Goal: Contribute content

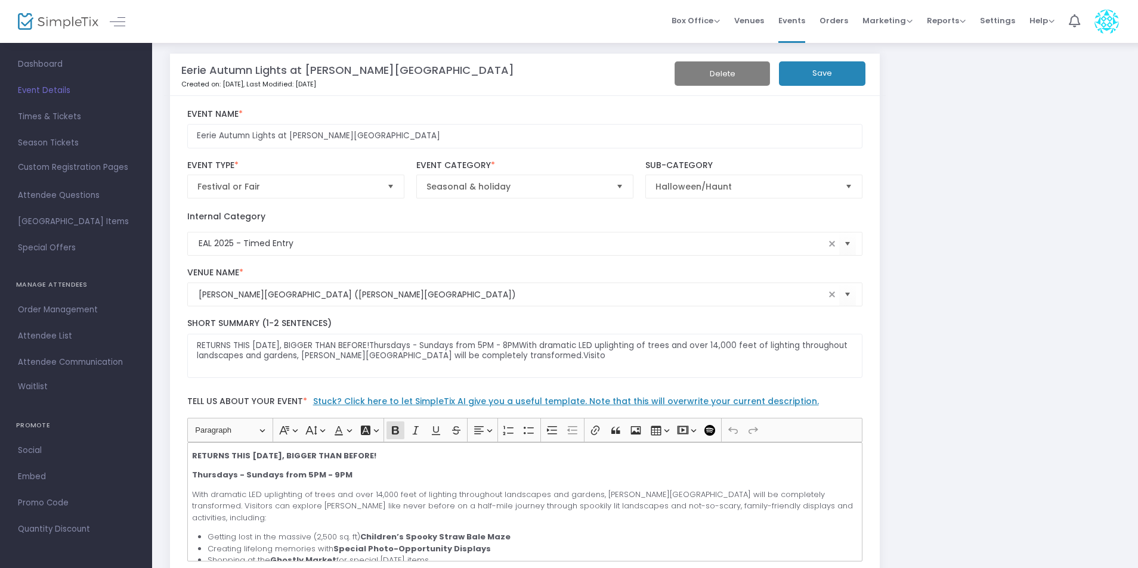
scroll to position [7, 0]
click at [189, 455] on div "RETURNS THIS [DATE], BIGGER THAN BEFORE! Thursdays - Sundays from 5PM - 9PM Wit…" at bounding box center [525, 501] width 676 height 119
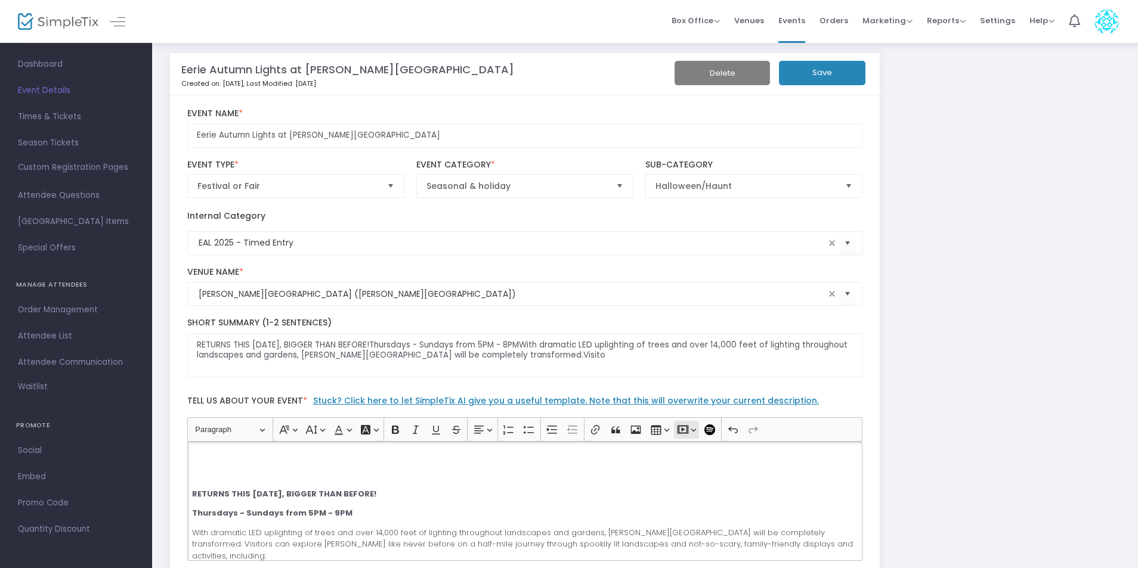
click at [680, 428] on icon "Editor toolbar" at bounding box center [683, 430] width 12 height 12
paste input "[URL][DOMAIN_NAME]"
type input "[URL][DOMAIN_NAME]"
click button "Save Save" at bounding box center [832, 453] width 18 height 18
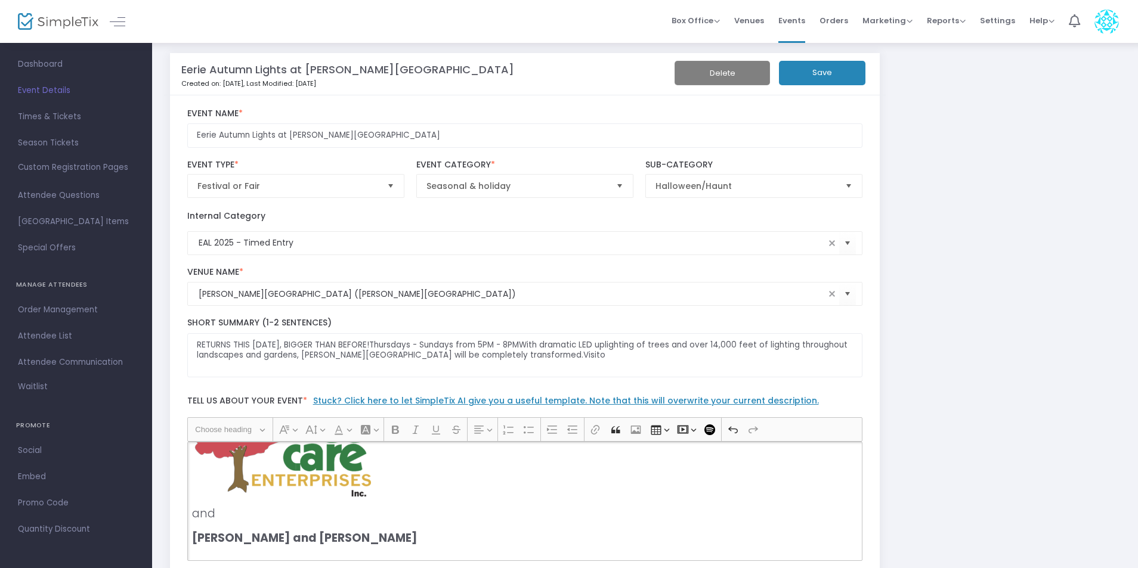
scroll to position [715, 0]
click at [823, 73] on button "Save" at bounding box center [822, 73] width 86 height 24
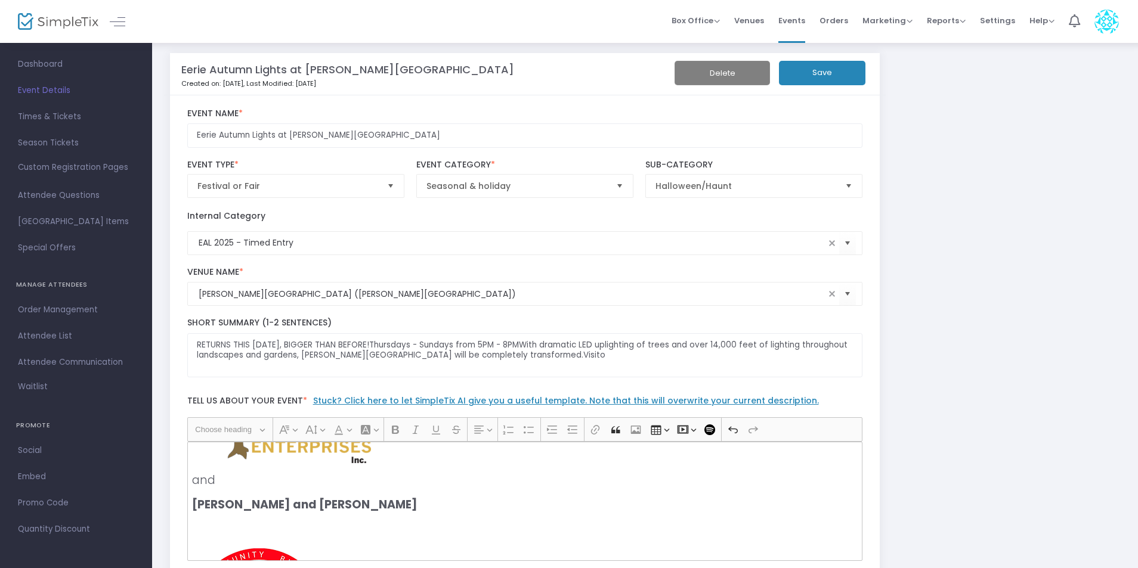
click at [263, 522] on p "Rich Text Editor, main" at bounding box center [524, 528] width 665 height 12
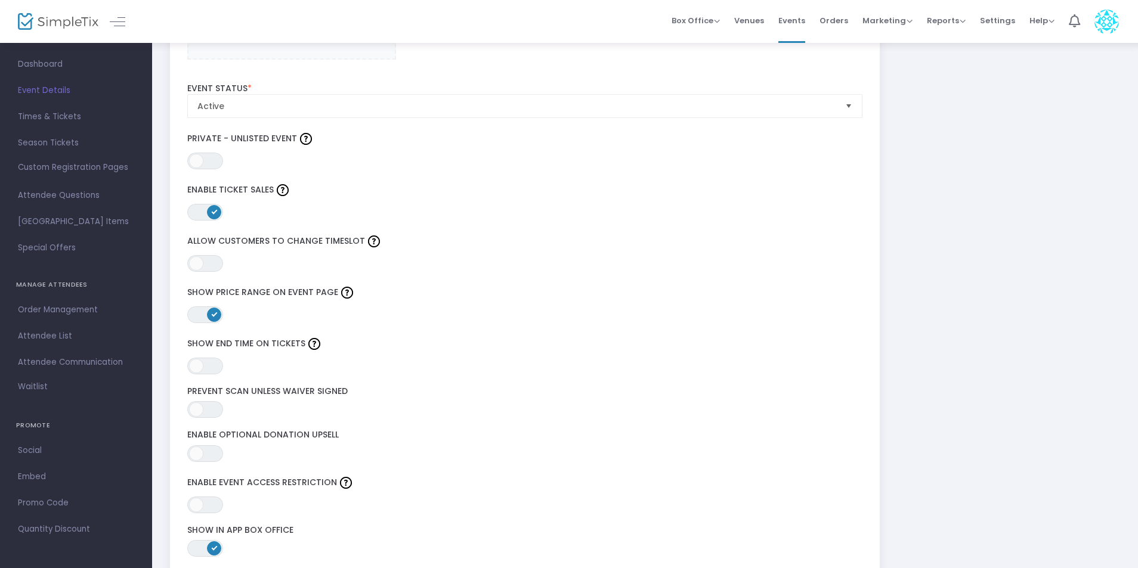
scroll to position [1377, 0]
click at [208, 452] on span "ON OFF" at bounding box center [205, 453] width 36 height 17
click at [217, 449] on span at bounding box center [214, 453] width 14 height 14
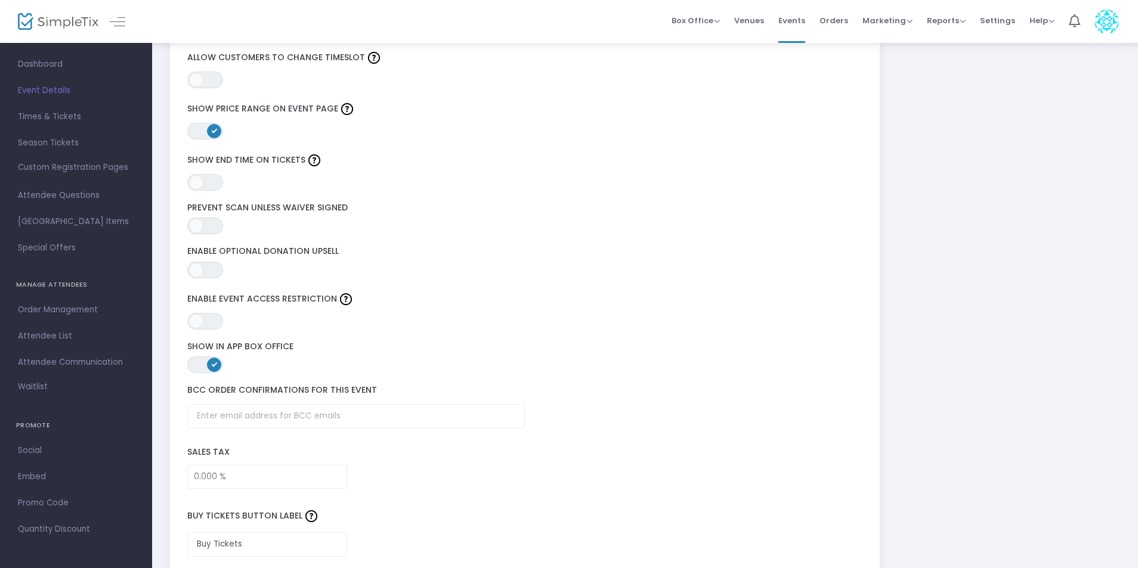
scroll to position [1558, 0]
click at [202, 228] on span at bounding box center [196, 228] width 14 height 14
click at [208, 230] on span at bounding box center [214, 228] width 14 height 14
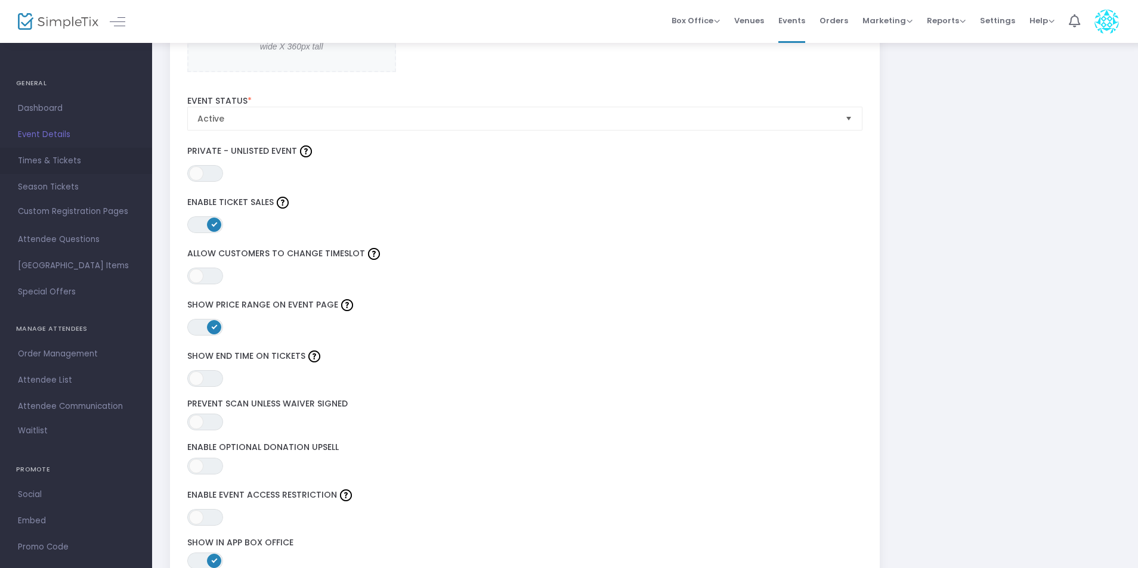
scroll to position [1364, 0]
click at [69, 216] on span "Custom Registration Pages" at bounding box center [73, 212] width 110 height 12
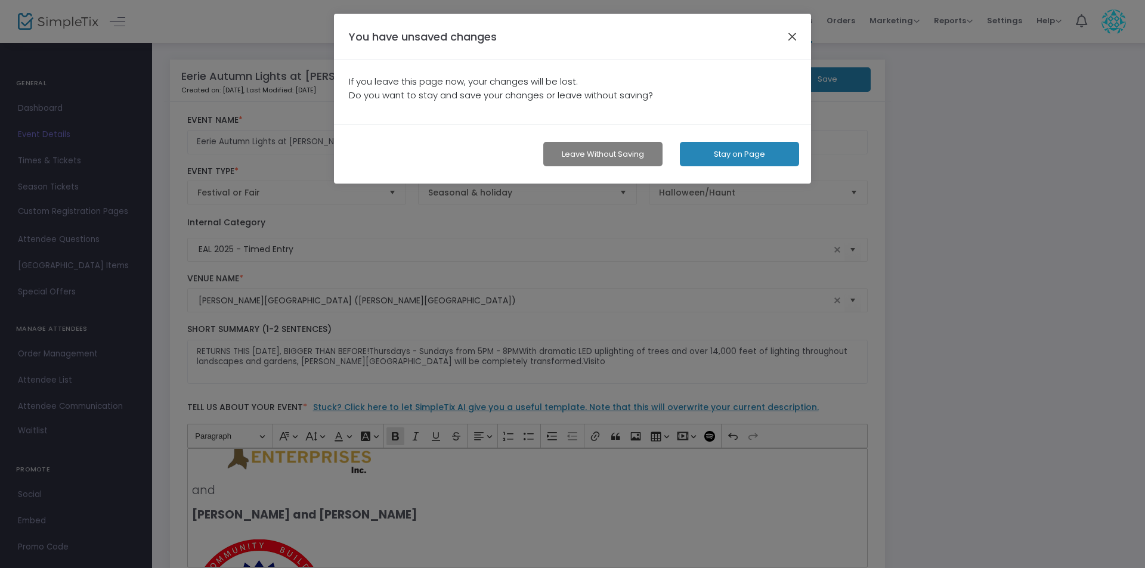
click at [791, 32] on button "button" at bounding box center [793, 37] width 16 height 16
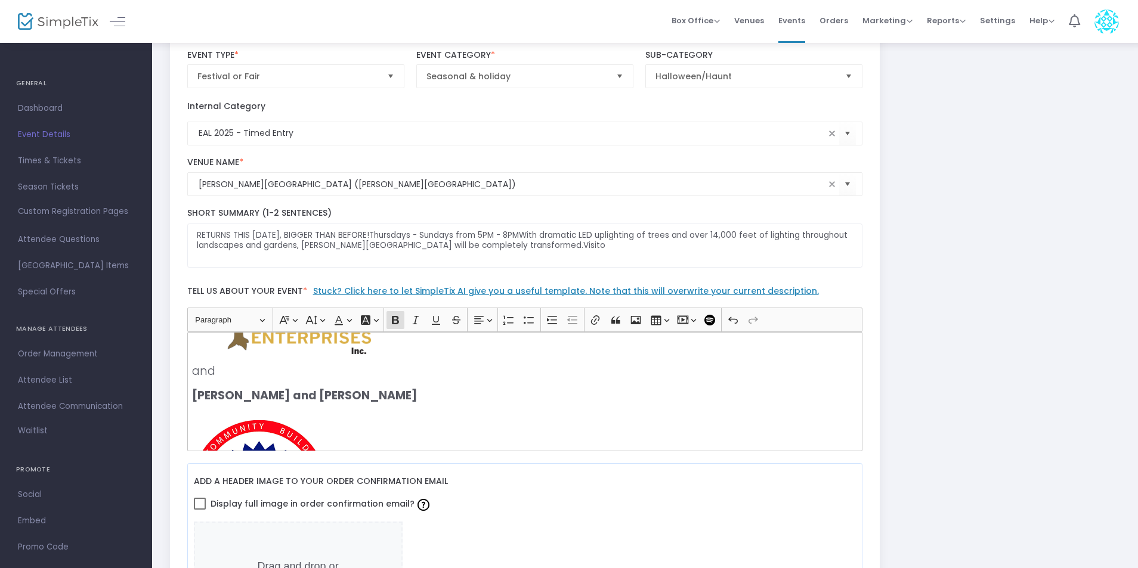
scroll to position [118, 0]
click at [402, 389] on div "RETURNS THIS [DATE], BIGGER THAN BEFORE! Thursdays - Sundays from 5PM - 9PM Wit…" at bounding box center [525, 390] width 676 height 119
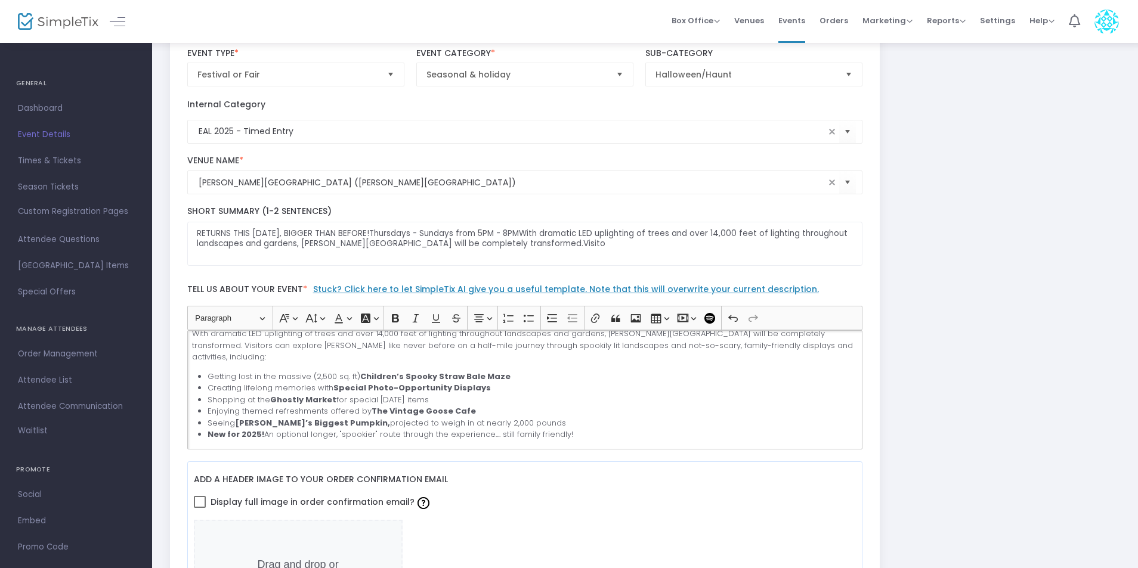
click at [526, 372] on li "Getting lost in the massive (2,500 sq. ft) Children’s Spooky Straw Bale Maze" at bounding box center [531, 377] width 649 height 12
click at [542, 374] on li "Getting lost in the massive (2,500 sq. ft) Children’s Spooky Straw Bale Maze" at bounding box center [531, 377] width 649 height 12
